Goal: Task Accomplishment & Management: Use online tool/utility

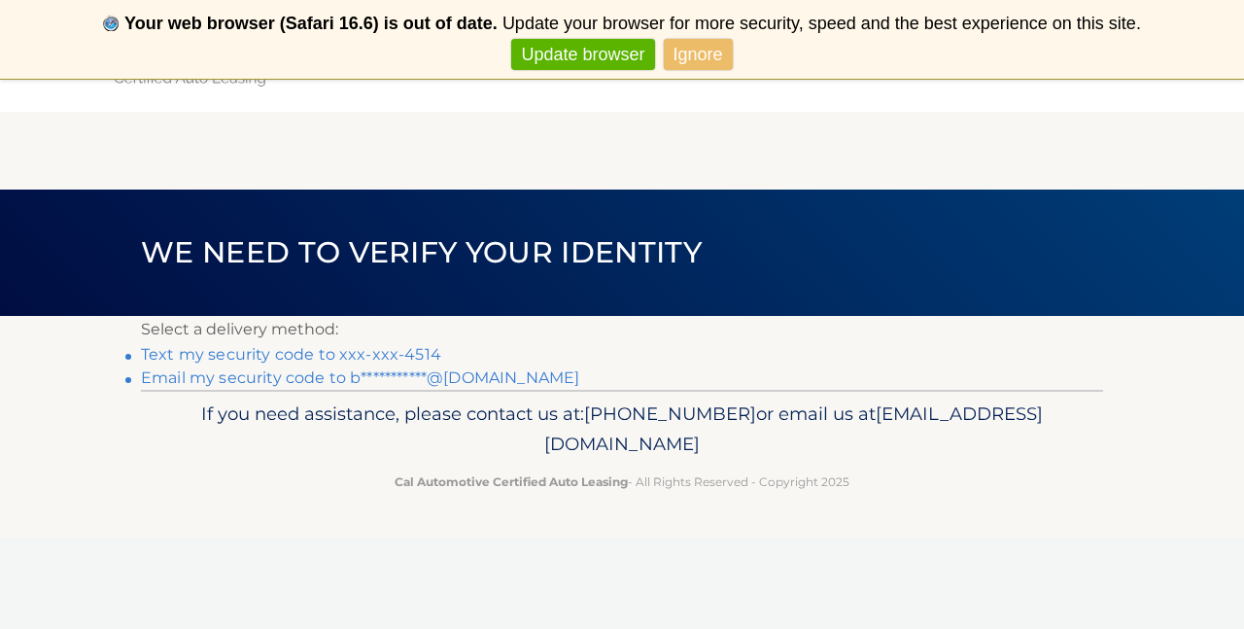
click at [706, 50] on link "Ignore" at bounding box center [698, 55] width 69 height 32
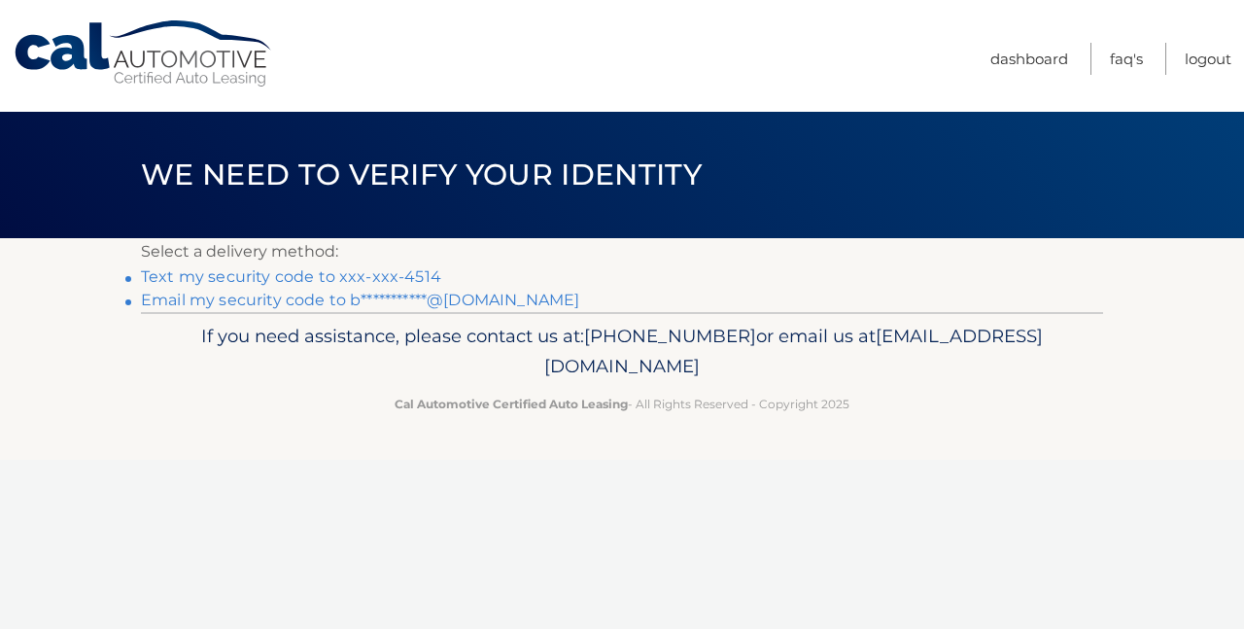
click at [358, 301] on link "**********" at bounding box center [360, 300] width 438 height 18
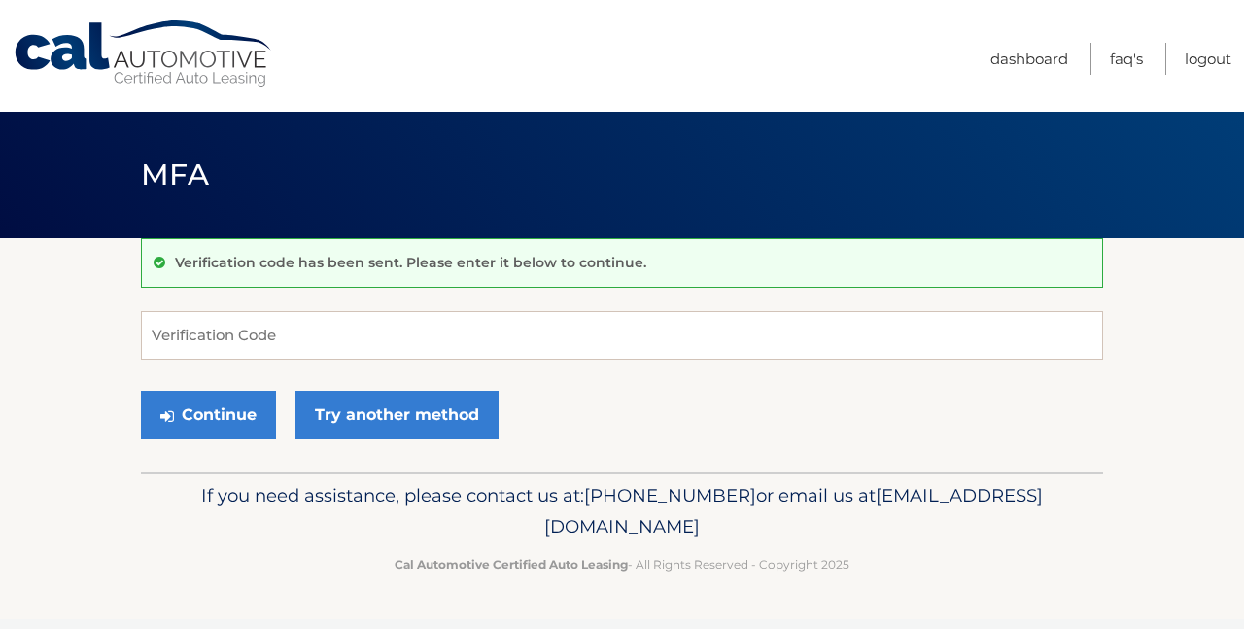
click at [232, 339] on input "Verification Code" at bounding box center [622, 335] width 962 height 49
click at [191, 348] on input "Verification Code" at bounding box center [622, 335] width 962 height 49
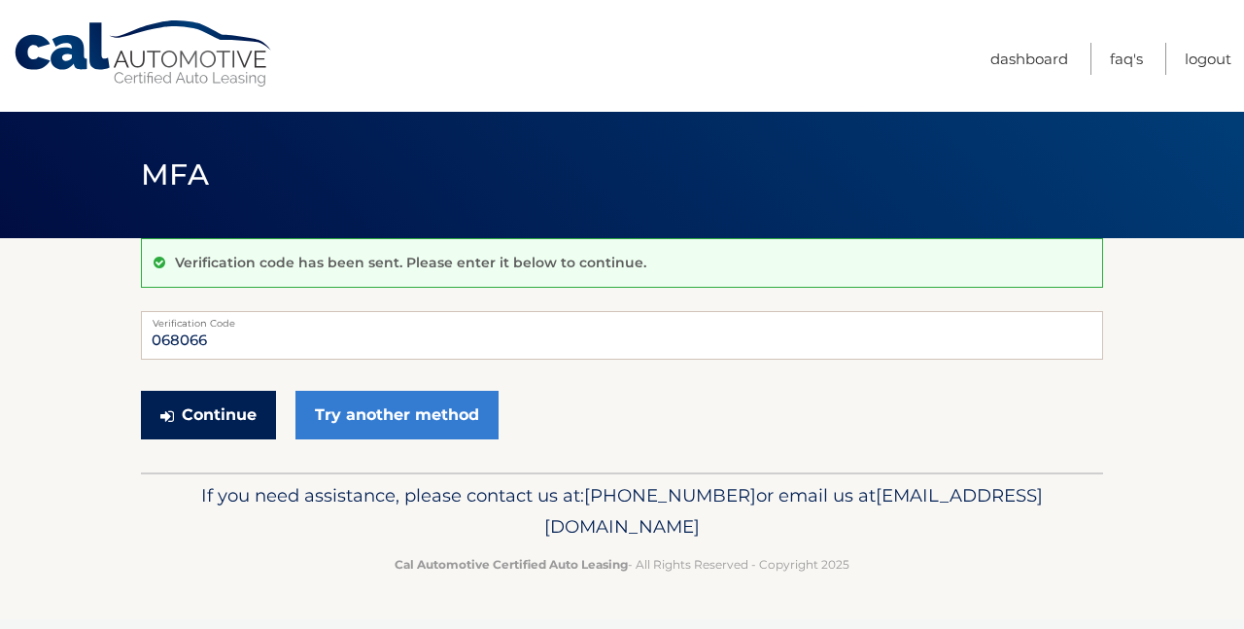
type input "068066"
click at [194, 417] on button "Continue" at bounding box center [208, 415] width 135 height 49
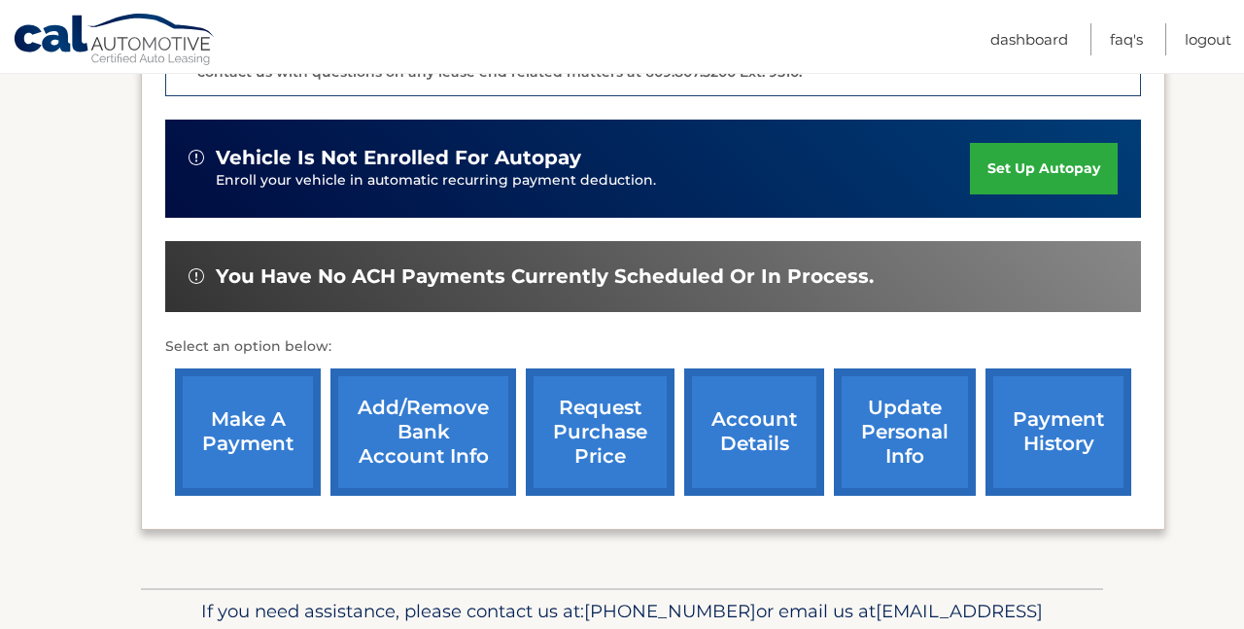
scroll to position [566, 0]
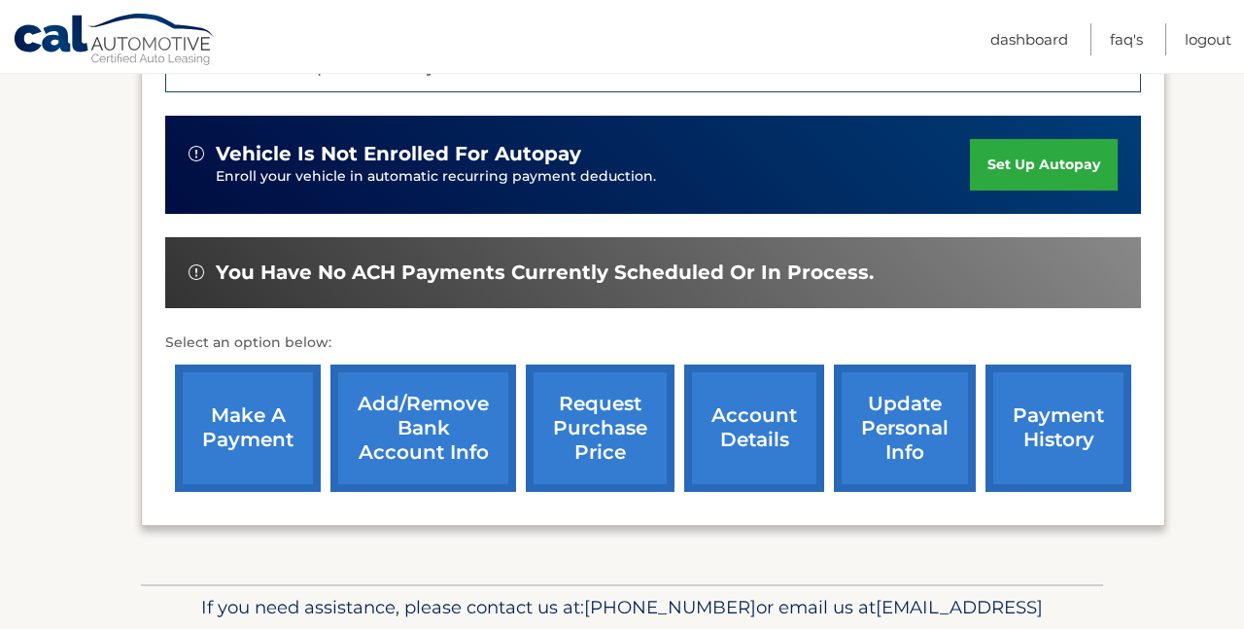
click at [239, 401] on link "make a payment" at bounding box center [248, 427] width 146 height 127
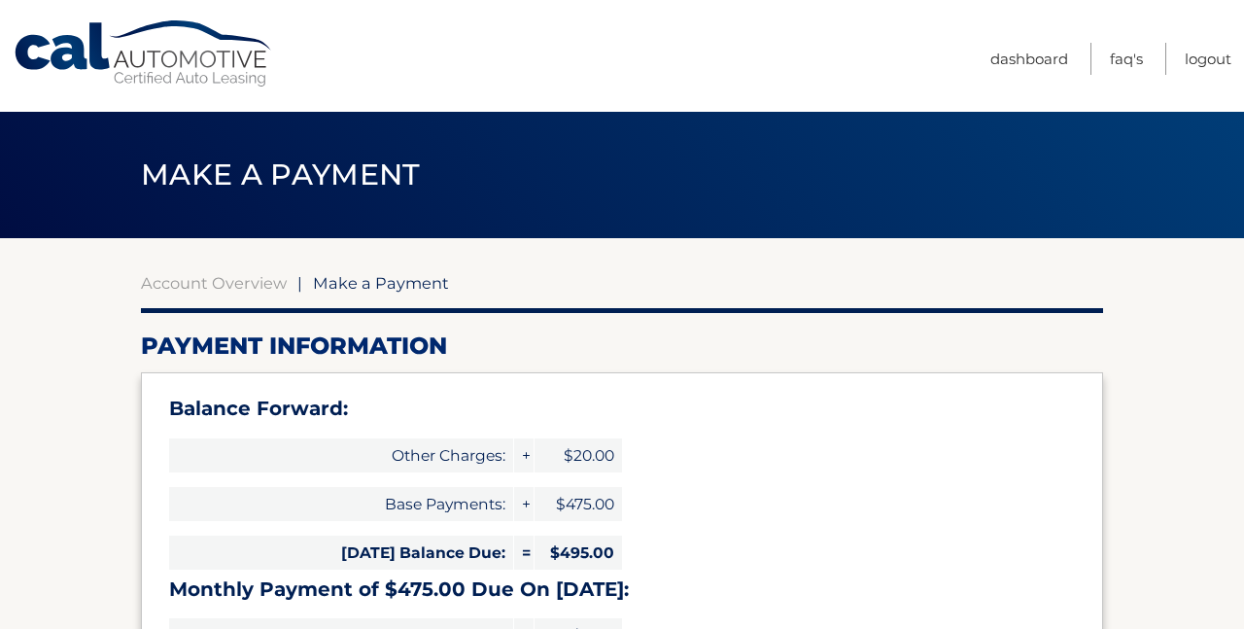
select select "ZDgyZTQyY2YtZGFlNi00MjMxLWEyYTktOThhZjlhYjNmZWQw"
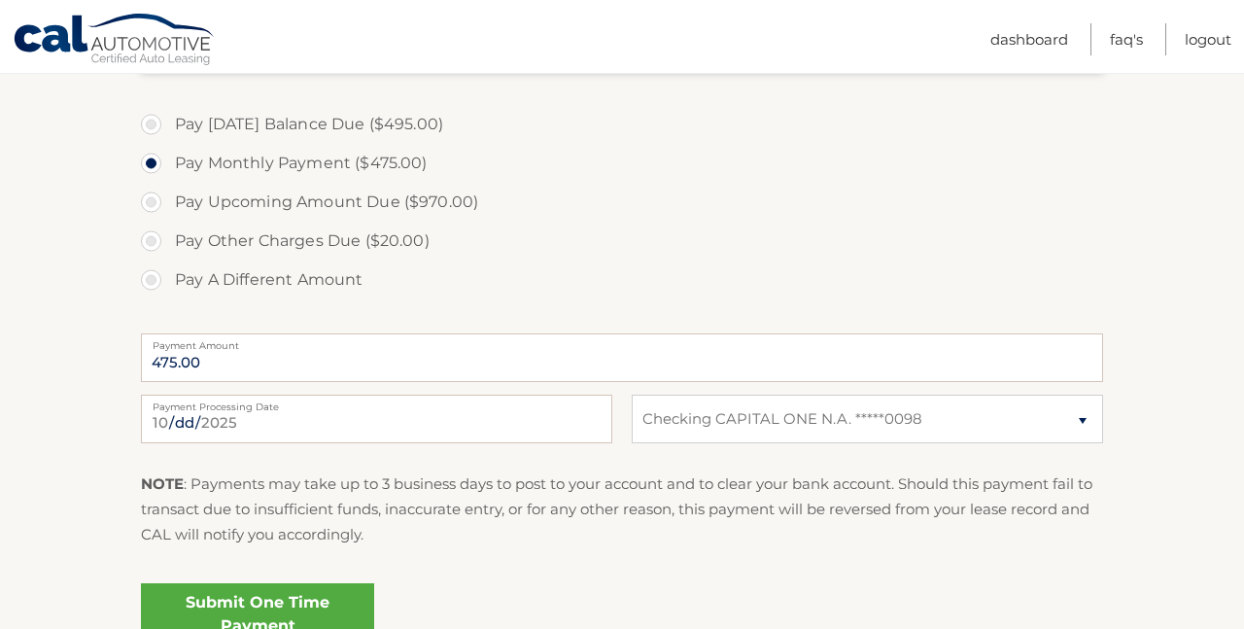
scroll to position [865, 0]
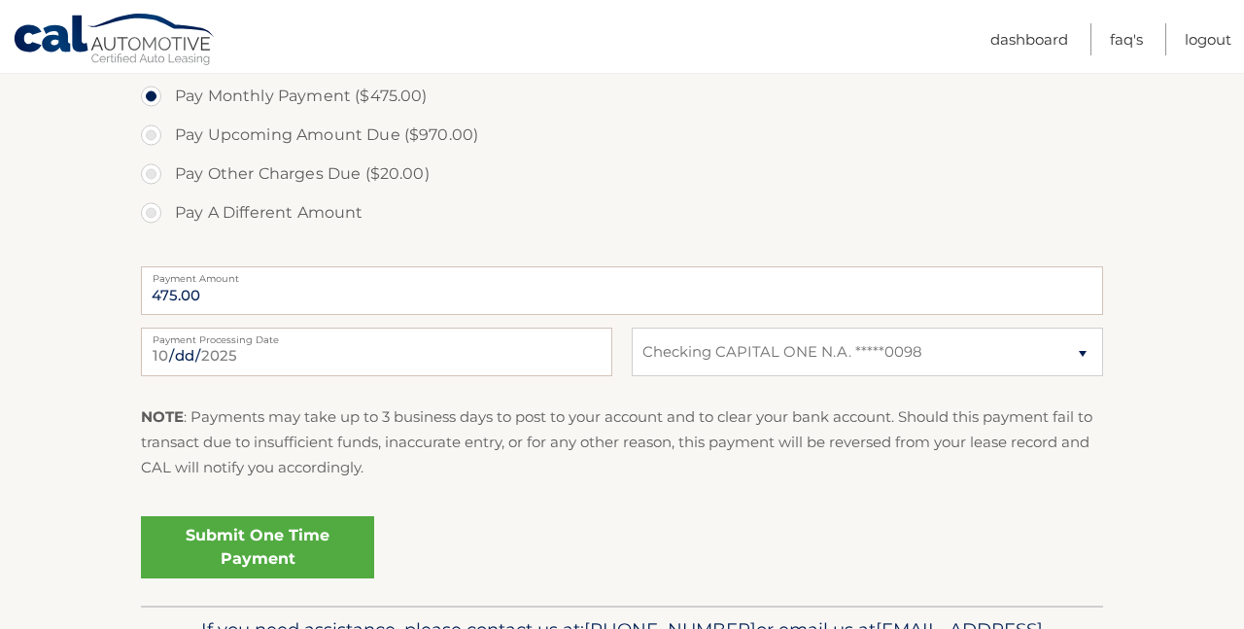
click at [294, 540] on link "Submit One Time Payment" at bounding box center [257, 547] width 233 height 62
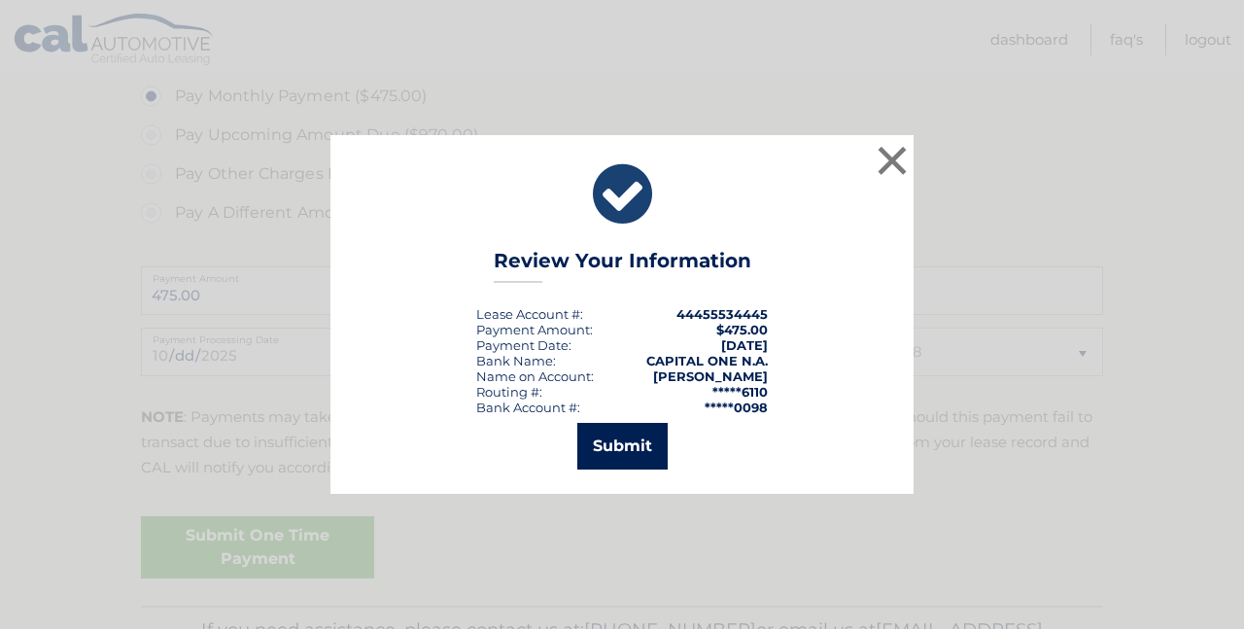
click at [634, 446] on button "Submit" at bounding box center [622, 446] width 90 height 47
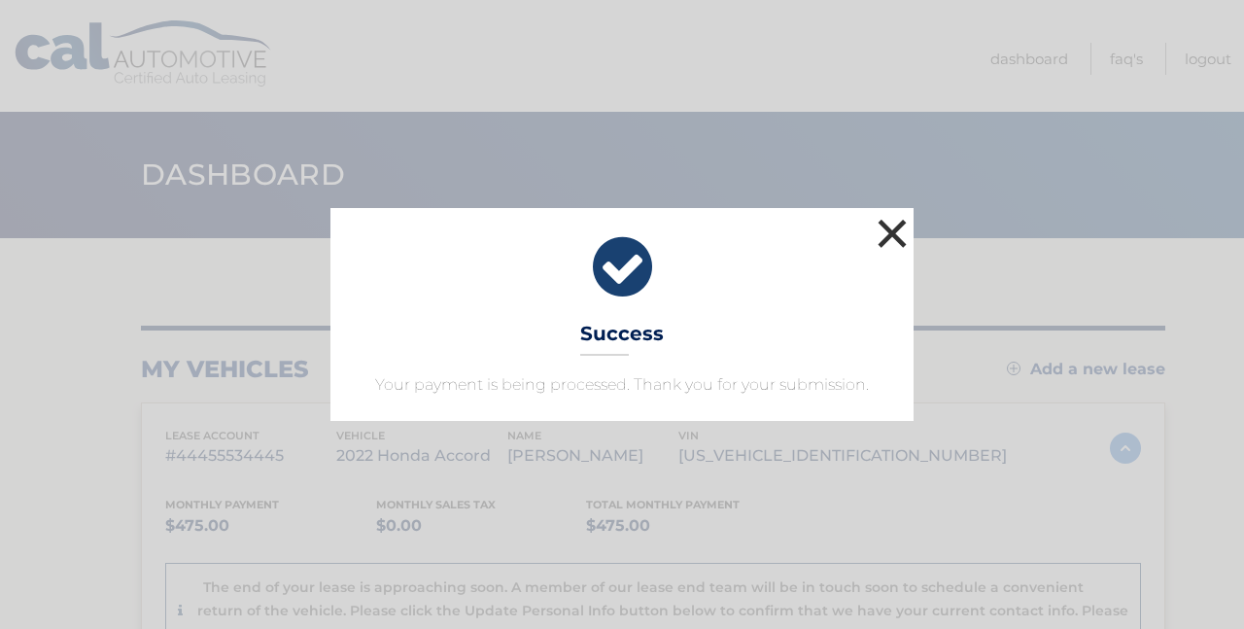
click at [882, 224] on button "×" at bounding box center [892, 233] width 39 height 39
